Goal: Information Seeking & Learning: Understand process/instructions

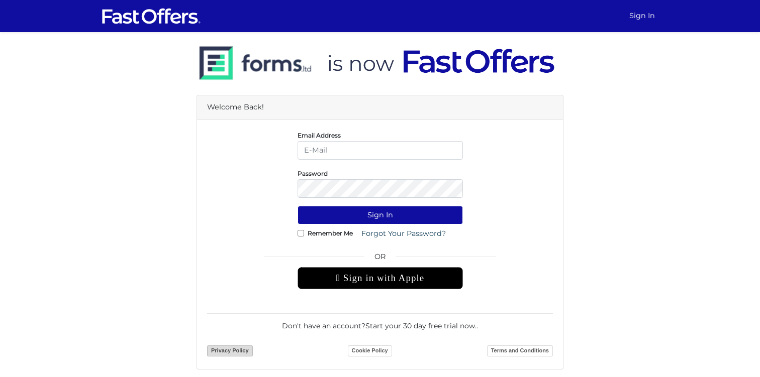
click at [230, 352] on link "Privacy Policy" at bounding box center [230, 351] width 46 height 11
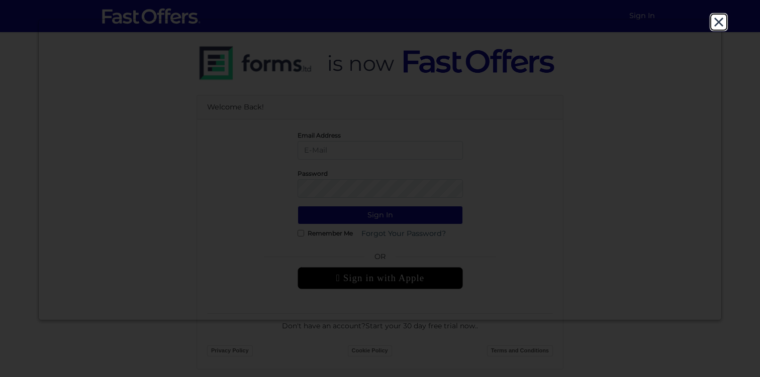
click at [719, 22] on button "Close" at bounding box center [719, 22] width 16 height 16
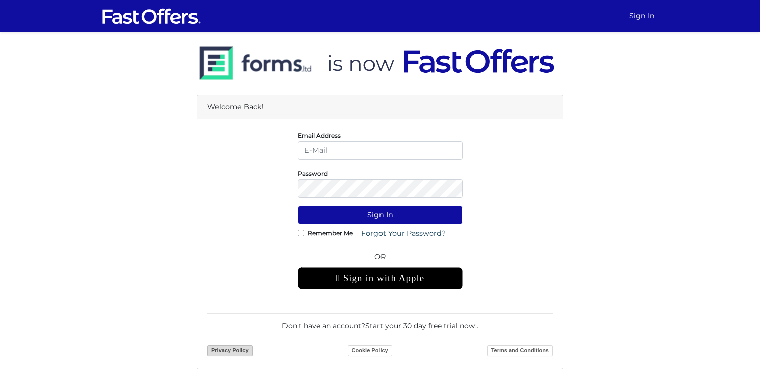
click at [240, 352] on link "Privacy Policy" at bounding box center [230, 351] width 46 height 11
click at [499, 350] on link "Terms and Conditions" at bounding box center [520, 351] width 66 height 11
